Goal: Transaction & Acquisition: Purchase product/service

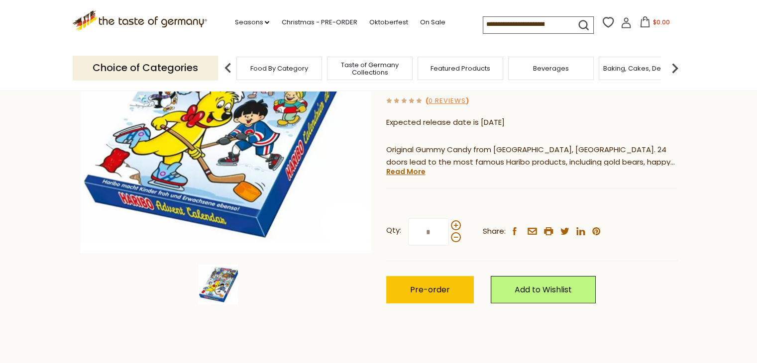
scroll to position [179, 0]
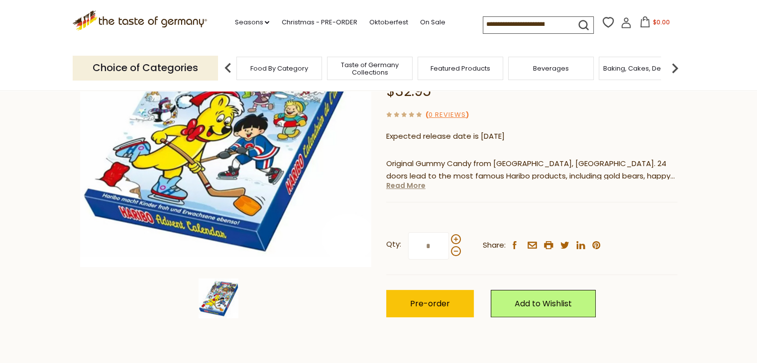
click at [416, 186] on link "Read More" at bounding box center [405, 186] width 39 height 10
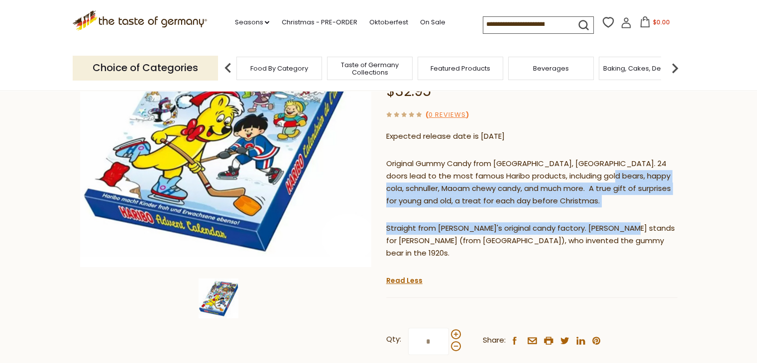
drag, startPoint x: 616, startPoint y: 180, endPoint x: 621, endPoint y: 229, distance: 50.0
click at [621, 229] on div "Original Gummy Candy from Bonn, Germany. 24 doors lead to the most famous Harib…" at bounding box center [531, 212] width 291 height 124
click at [621, 229] on p "Straight from [PERSON_NAME]'s original candy factory. [PERSON_NAME] stands for …" at bounding box center [531, 240] width 291 height 37
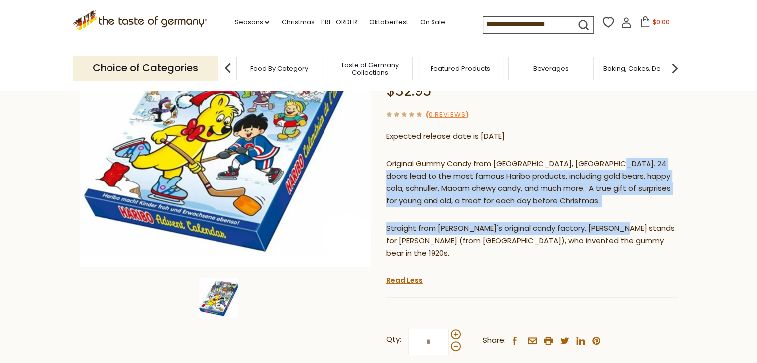
drag, startPoint x: 611, startPoint y: 169, endPoint x: 615, endPoint y: 233, distance: 64.3
click at [615, 233] on div "Original Gummy Candy from Bonn, Germany. 24 doors lead to the most famous Harib…" at bounding box center [531, 212] width 291 height 124
click at [615, 233] on p "Straight from [PERSON_NAME]'s original candy factory. [PERSON_NAME] stands for …" at bounding box center [531, 240] width 291 height 37
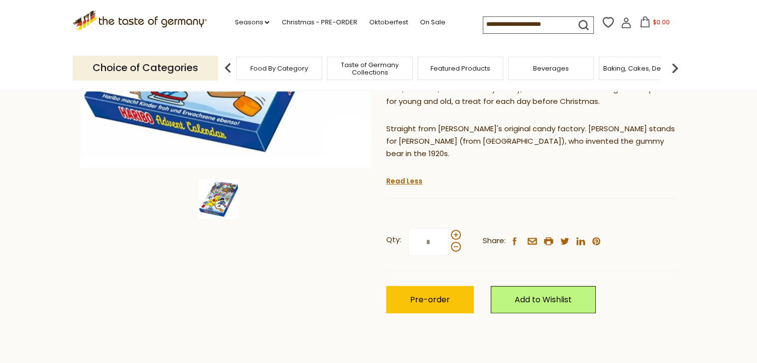
scroll to position [299, 0]
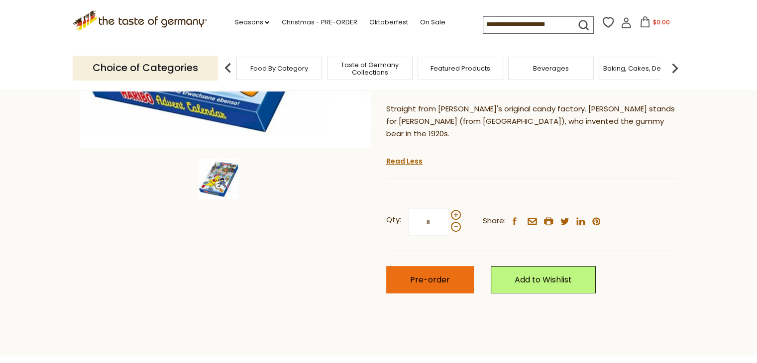
click at [453, 273] on button "Pre-order" at bounding box center [430, 279] width 88 height 27
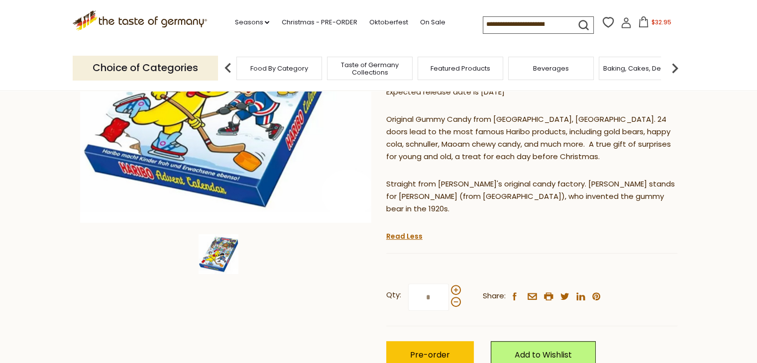
scroll to position [230, 0]
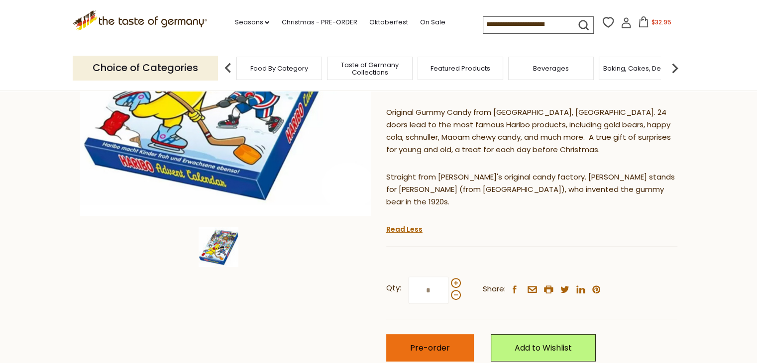
click at [416, 342] on span "Pre-order" at bounding box center [430, 347] width 40 height 11
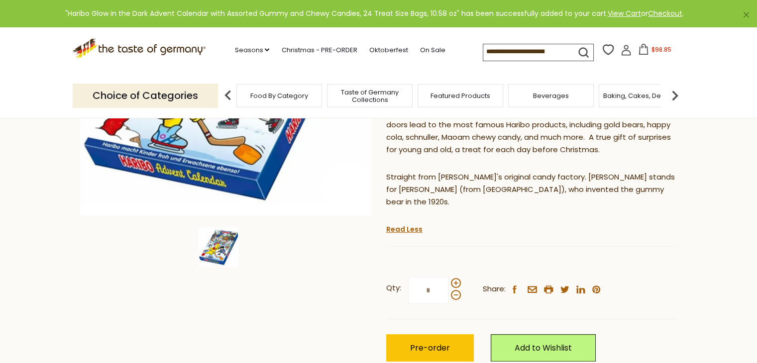
click at [662, 50] on span "$98.85" at bounding box center [661, 49] width 20 height 8
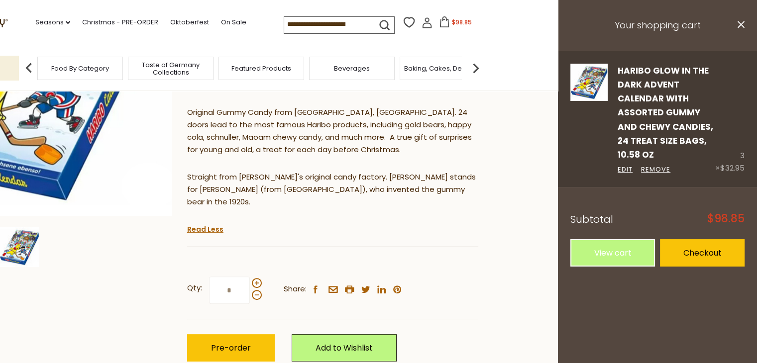
click at [625, 158] on link "Haribo Glow in the Dark Advent Calendar with Assorted Gummy and Chewy Candies, …" at bounding box center [666, 113] width 96 height 97
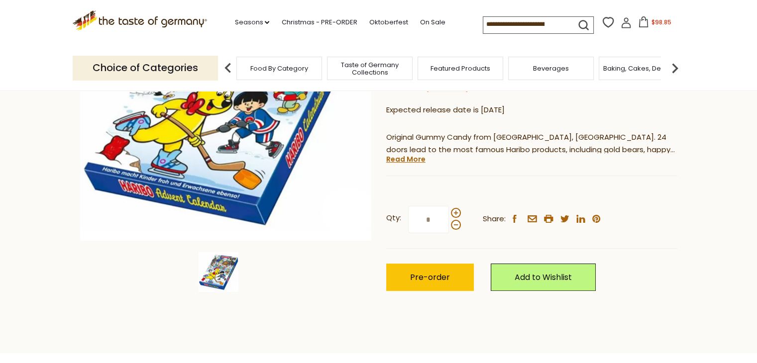
scroll to position [178, 0]
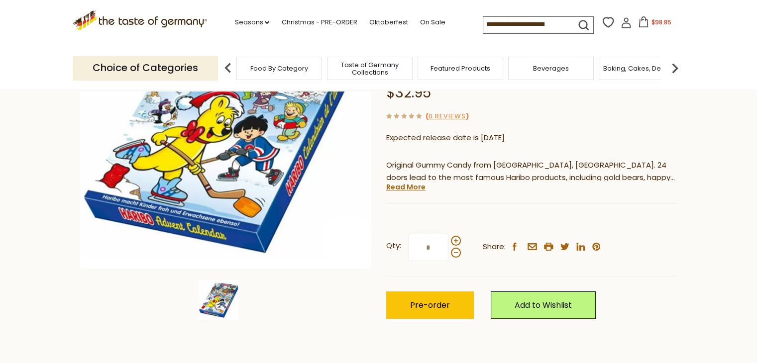
click at [664, 20] on span "$98.85" at bounding box center [661, 22] width 20 height 8
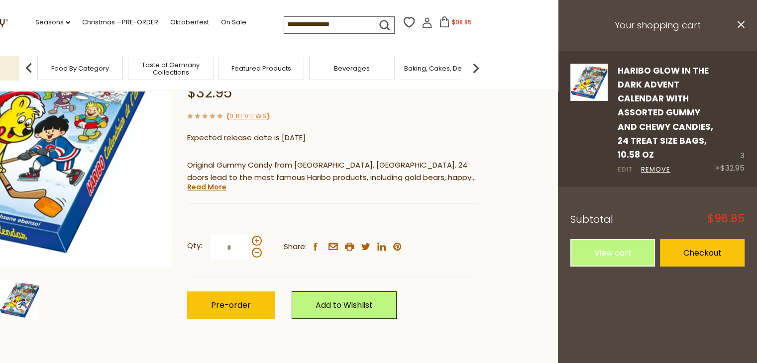
click at [629, 170] on link "Edit" at bounding box center [625, 170] width 15 height 10
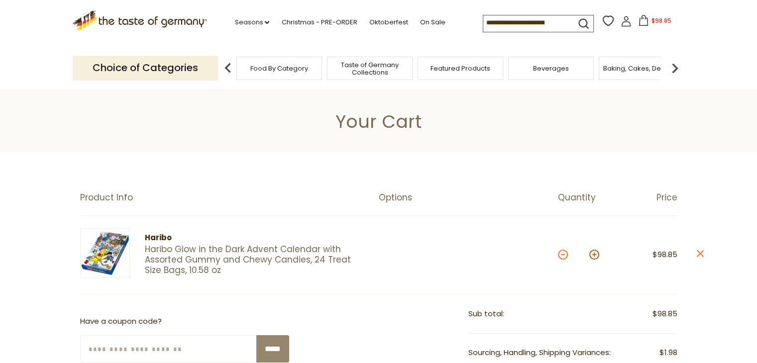
click at [561, 252] on button at bounding box center [563, 255] width 10 height 10
type input "*"
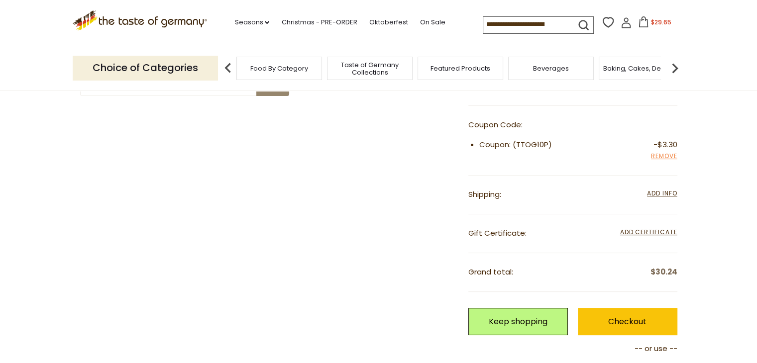
scroll to position [259, 0]
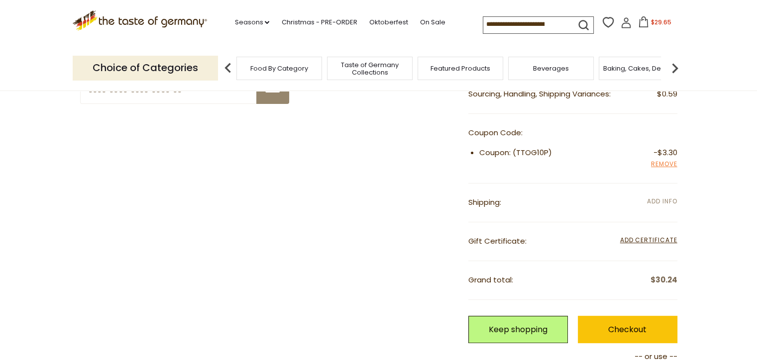
click at [658, 197] on span "Add Info" at bounding box center [662, 201] width 30 height 8
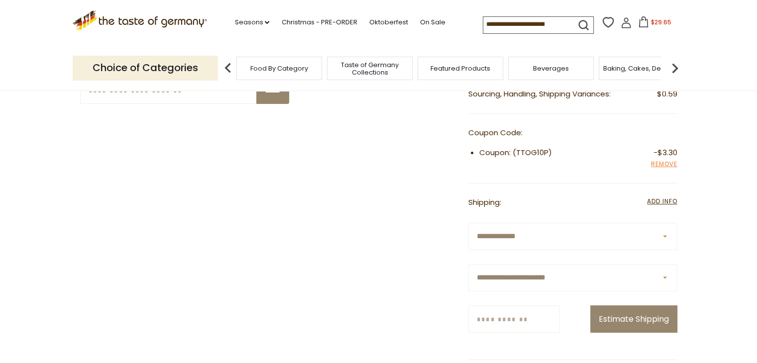
click at [635, 273] on select "**********" at bounding box center [572, 277] width 209 height 27
select select "**"
click at [468, 264] on select "**********" at bounding box center [572, 277] width 209 height 27
click at [536, 328] on input "Zip/Postcode" at bounding box center [514, 319] width 92 height 27
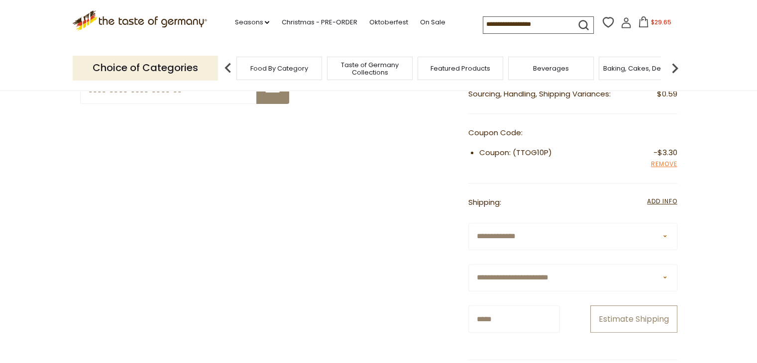
type input "*****"
click at [627, 329] on button "Estimate Shipping" at bounding box center [633, 319] width 87 height 27
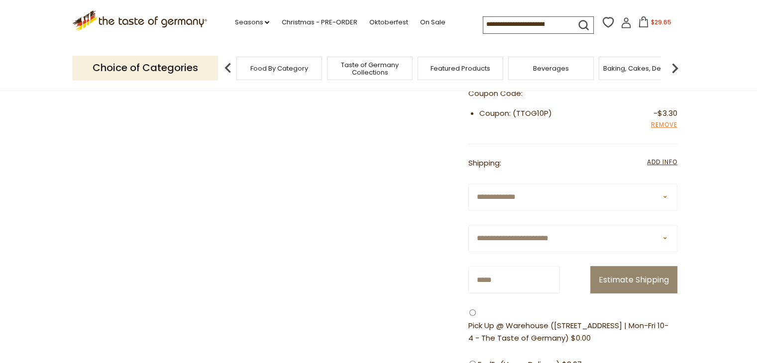
scroll to position [0, 0]
